Goal: Information Seeking & Learning: Compare options

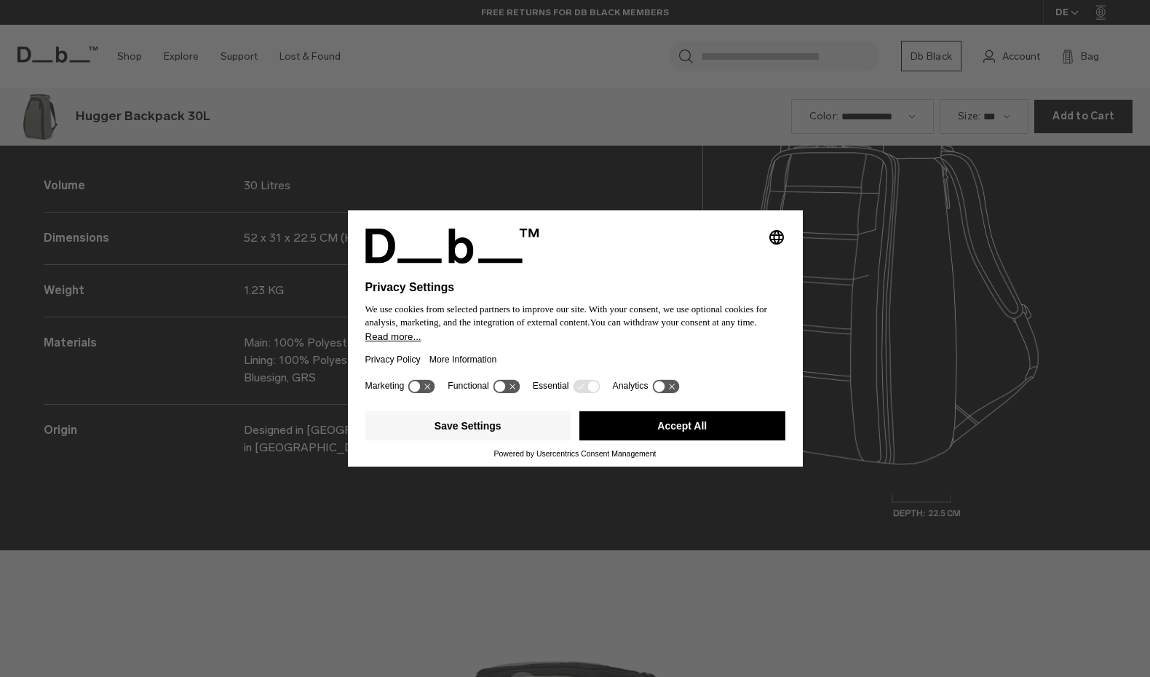
scroll to position [2030, 0]
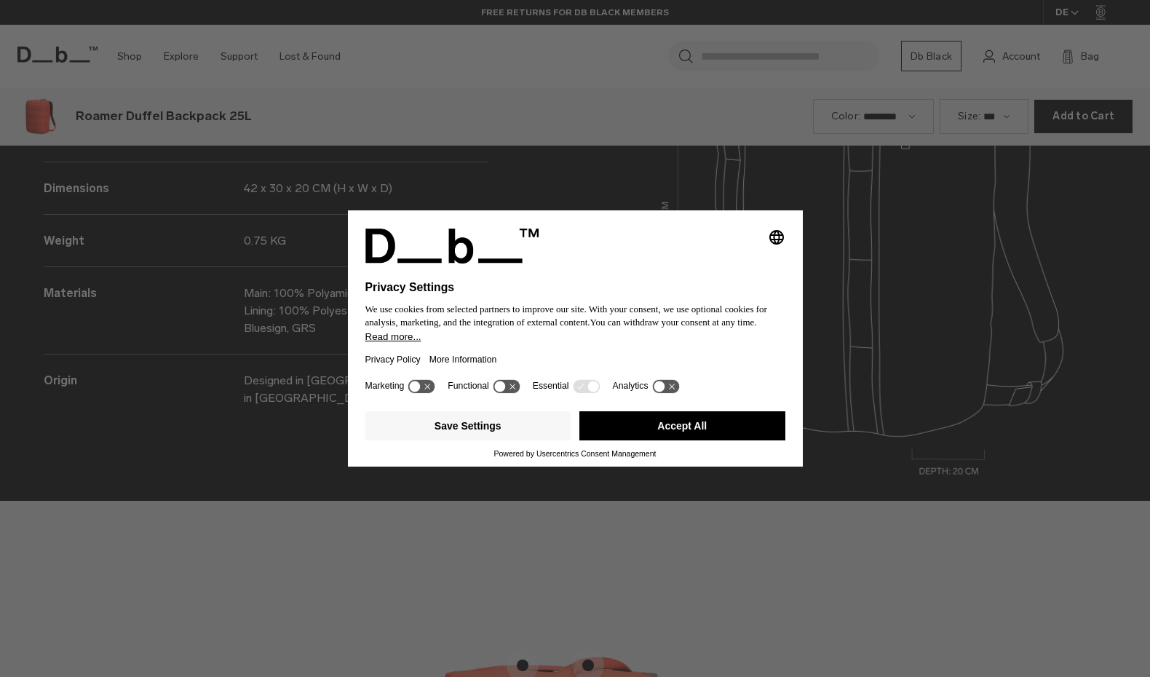
scroll to position [2030, 0]
